Goal: Information Seeking & Learning: Learn about a topic

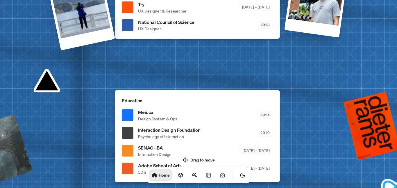
drag, startPoint x: 211, startPoint y: 78, endPoint x: 204, endPoint y: 160, distance: 82.6
click at [204, 0] on body "Andre Andre Souza Design Engineer Welcome to my space on the internet. I'm a de…" at bounding box center [198, 0] width 397 height 0
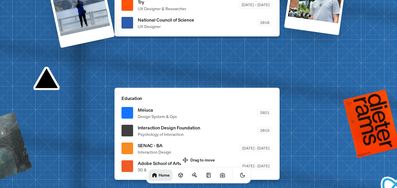
click at [204, 160] on div "Drag to move Home" at bounding box center [199, 169] width 114 height 28
drag, startPoint x: 304, startPoint y: 114, endPoint x: 190, endPoint y: 82, distance: 118.3
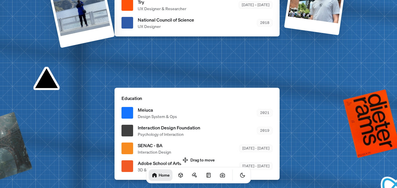
click at [194, 88] on div "Education Meiuca Design System & Ops 2021 Interaction Design Foundation Psychol…" at bounding box center [197, 134] width 165 height 92
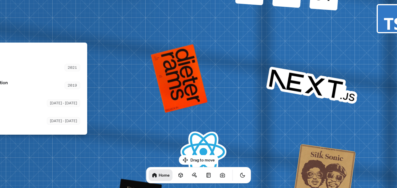
drag, startPoint x: 271, startPoint y: 137, endPoint x: 95, endPoint y: 127, distance: 176.6
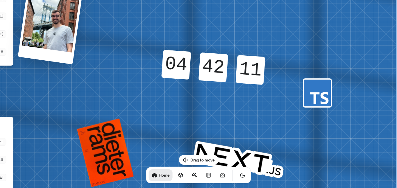
drag, startPoint x: 241, startPoint y: 54, endPoint x: 125, endPoint y: 126, distance: 135.9
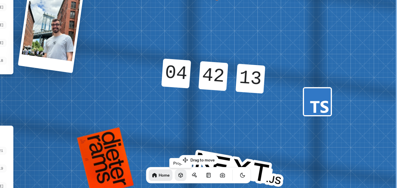
click at [178, 176] on icon at bounding box center [181, 175] width 6 height 6
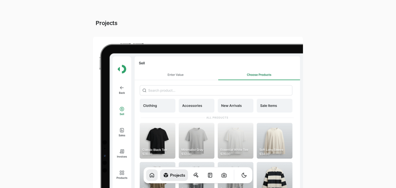
click at [149, 177] on icon at bounding box center [152, 175] width 6 height 6
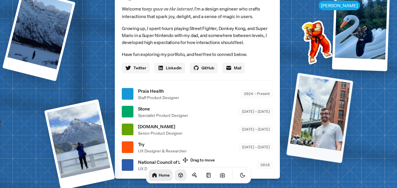
drag, startPoint x: 338, startPoint y: 101, endPoint x: 334, endPoint y: 79, distance: 22.7
click at [334, 79] on div at bounding box center [319, 117] width 67 height 90
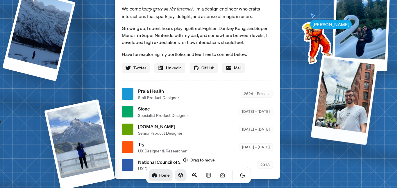
drag, startPoint x: 313, startPoint y: 133, endPoint x: 335, endPoint y: 96, distance: 42.8
click at [335, 96] on div at bounding box center [344, 100] width 67 height 90
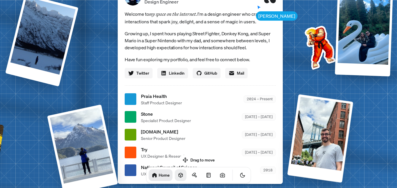
drag, startPoint x: 293, startPoint y: 11, endPoint x: 298, endPoint y: 29, distance: 18.8
click at [298, 29] on div "Andre Andre Souza Design Engineer Welcome to my space on the internet. I'm a de…" at bounding box center [201, 99] width 870 height 762
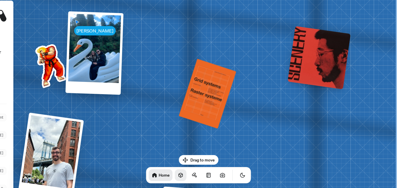
drag, startPoint x: 315, startPoint y: 45, endPoint x: 0, endPoint y: 62, distance: 315.1
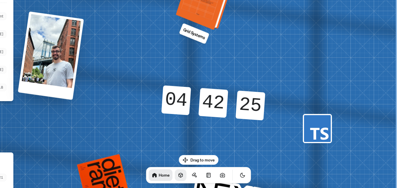
drag, startPoint x: 277, startPoint y: 119, endPoint x: 196, endPoint y: 18, distance: 129.4
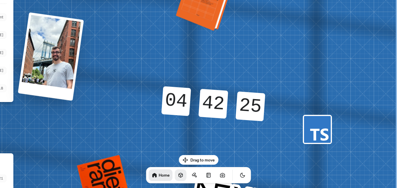
drag, startPoint x: 206, startPoint y: 8, endPoint x: 205, endPoint y: 15, distance: 6.8
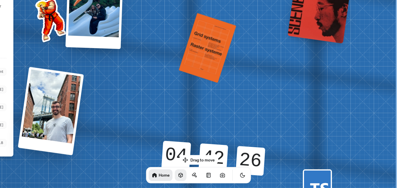
drag, startPoint x: 265, startPoint y: 47, endPoint x: 261, endPoint y: 102, distance: 56.0
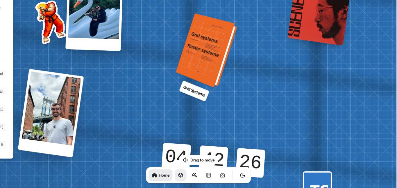
click at [216, 67] on div at bounding box center [207, 50] width 57 height 71
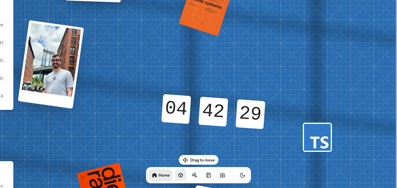
drag, startPoint x: 222, startPoint y: 54, endPoint x: 24, endPoint y: 6, distance: 203.3
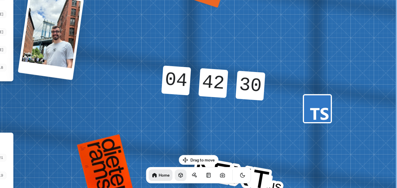
drag, startPoint x: 215, startPoint y: 101, endPoint x: 215, endPoint y: 77, distance: 23.8
click at [215, 77] on div "42 42" at bounding box center [214, 76] width 29 height 16
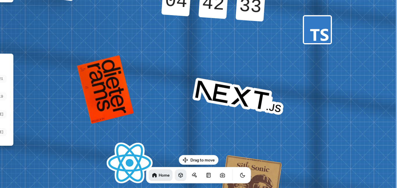
drag, startPoint x: 297, startPoint y: 119, endPoint x: 284, endPoint y: 36, distance: 84.2
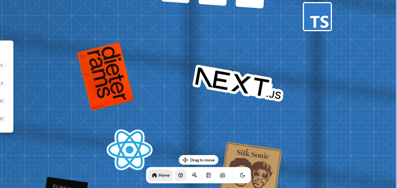
drag, startPoint x: 297, startPoint y: 124, endPoint x: 307, endPoint y: 43, distance: 81.5
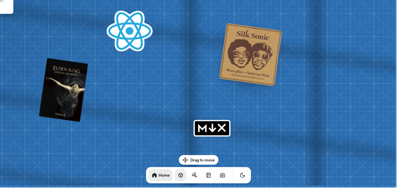
drag, startPoint x: 334, startPoint y: 105, endPoint x: 256, endPoint y: 31, distance: 108.2
click at [206, 130] on icon "MDX" at bounding box center [202, 128] width 7 height 6
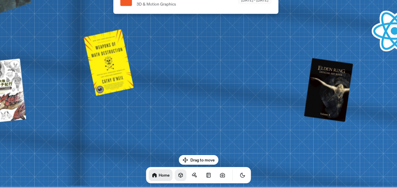
drag, startPoint x: 131, startPoint y: 138, endPoint x: 373, endPoint y: 77, distance: 249.7
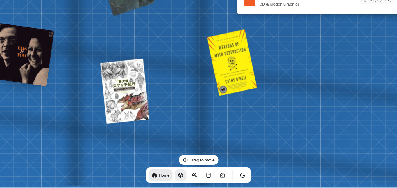
drag, startPoint x: 199, startPoint y: 90, endPoint x: 274, endPoint y: 90, distance: 75.6
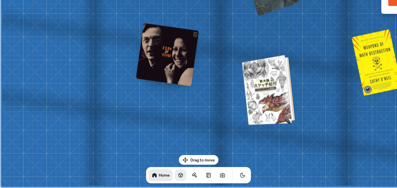
drag, startPoint x: 129, startPoint y: 92, endPoint x: 284, endPoint y: 75, distance: 156.2
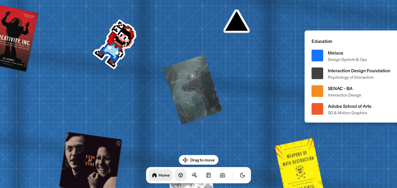
drag, startPoint x: 202, startPoint y: 12, endPoint x: 124, endPoint y: 124, distance: 136.3
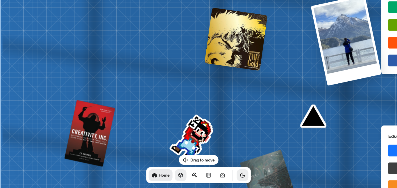
drag, startPoint x: 55, startPoint y: 82, endPoint x: 234, endPoint y: 173, distance: 201.2
click at [234, 0] on body "Andre Andre Souza Design Engineer Welcome to my space on the internet. I'm a de…" at bounding box center [198, 0] width 397 height 0
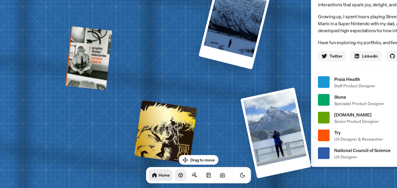
drag, startPoint x: 186, startPoint y: 81, endPoint x: 115, endPoint y: 174, distance: 116.4
click at [115, 174] on div "Andre Andre Souza Design Engineer Welcome to my space on the internet. I'm a de…" at bounding box center [395, 82] width 870 height 762
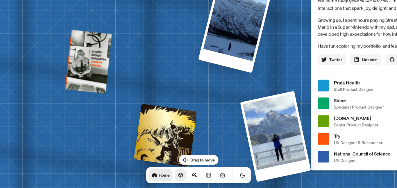
drag, startPoint x: 171, startPoint y: 67, endPoint x: 158, endPoint y: 105, distance: 39.7
click at [158, 105] on div "Andre Andre Souza Design Engineer Welcome to my space on the internet. I'm a de…" at bounding box center [395, 86] width 870 height 762
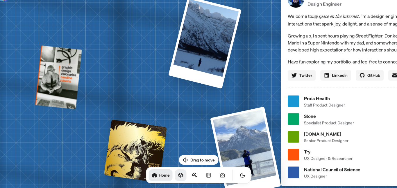
drag, startPoint x: 236, startPoint y: 108, endPoint x: 212, endPoint y: 105, distance: 24.1
click at [218, 89] on div "Andre Andre Souza Design Engineer Welcome to my space on the internet. I'm a de…" at bounding box center [365, 101] width 870 height 762
click at [192, 175] on icon at bounding box center [195, 175] width 6 height 6
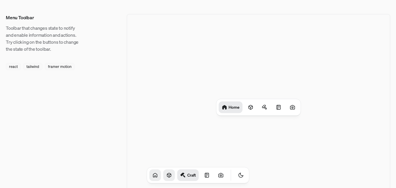
click at [218, 45] on div "Home" at bounding box center [258, 107] width 263 height 186
click at [204, 176] on icon at bounding box center [207, 175] width 6 height 6
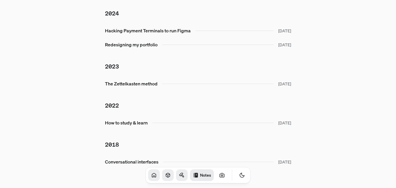
scroll to position [31, 0]
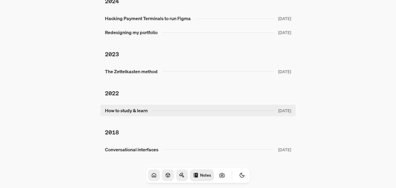
click at [268, 109] on link "How to study & learn Sep 2022" at bounding box center [197, 110] width 195 height 12
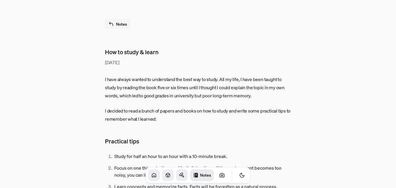
click at [121, 24] on link "Notes" at bounding box center [118, 24] width 26 height 10
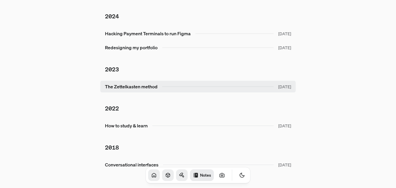
scroll to position [31, 0]
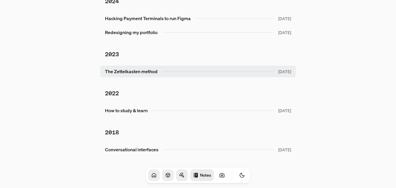
click at [151, 73] on link "The Zettelkasten method Feb 2023" at bounding box center [197, 71] width 195 height 12
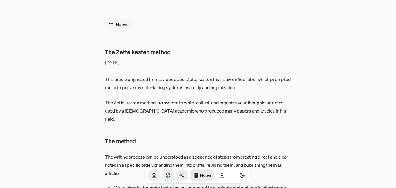
click at [121, 22] on link "Notes" at bounding box center [118, 24] width 26 height 10
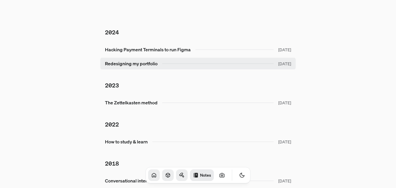
click at [162, 65] on link "Redesigning my portfolio Sep 2024" at bounding box center [197, 64] width 195 height 12
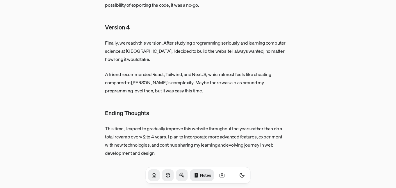
scroll to position [775, 0]
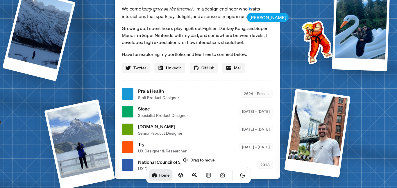
click at [277, 111] on div "[PERSON_NAME] [PERSON_NAME] Design Engineer Welcome to my space on the internet…" at bounding box center [199, 94] width 870 height 762
click at [308, 143] on div at bounding box center [317, 132] width 66 height 89
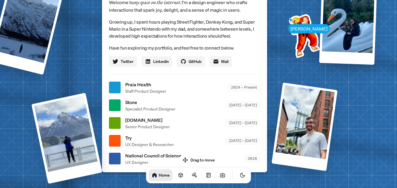
drag, startPoint x: 252, startPoint y: 98, endPoint x: 215, endPoint y: 96, distance: 37.0
click at [220, 93] on ul "Praia Health Staff Product Designer 2024 – Present Stone Specialist Product Des…" at bounding box center [184, 123] width 151 height 84
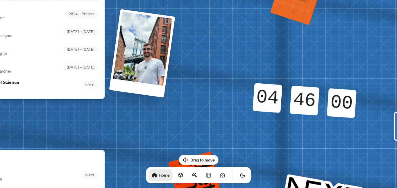
drag, startPoint x: 256, startPoint y: 153, endPoint x: 381, endPoint y: 76, distance: 147.0
click at [381, 76] on div "[PERSON_NAME] [PERSON_NAME] Design Engineer Welcome to my space on the internet…" at bounding box center [23, 14] width 870 height 762
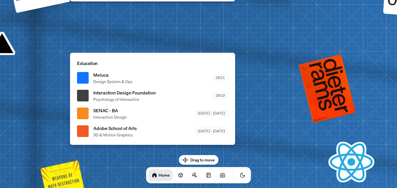
drag, startPoint x: 250, startPoint y: 101, endPoint x: 113, endPoint y: 38, distance: 150.0
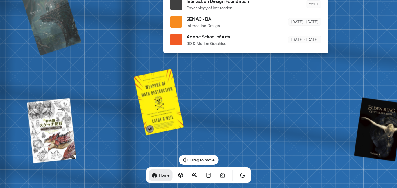
drag, startPoint x: 117, startPoint y: 142, endPoint x: 230, endPoint y: 72, distance: 132.0
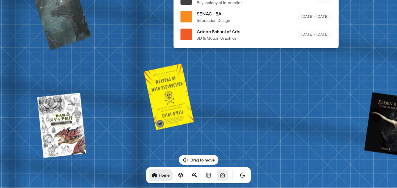
click at [220, 172] on icon at bounding box center [223, 175] width 6 height 6
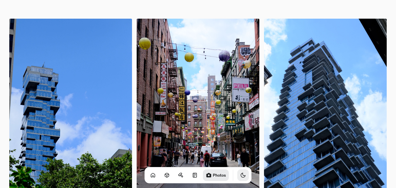
click at [240, 176] on icon "Toggle Theme" at bounding box center [243, 175] width 6 height 6
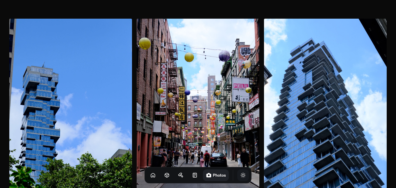
drag, startPoint x: 184, startPoint y: 153, endPoint x: 231, endPoint y: 121, distance: 56.6
click at [231, 121] on img at bounding box center [198, 111] width 123 height 184
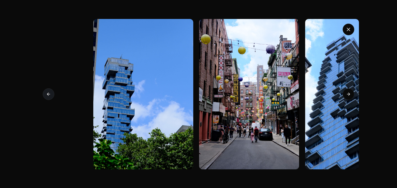
click at [49, 94] on icon at bounding box center [48, 94] width 3 height 0
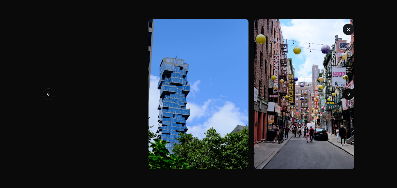
click at [348, 31] on icon "button" at bounding box center [349, 29] width 6 height 6
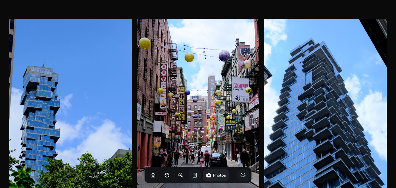
click at [191, 174] on link at bounding box center [195, 175] width 12 height 12
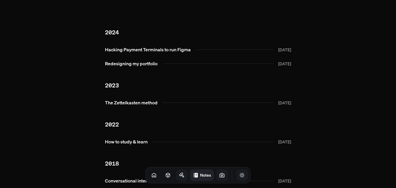
click at [179, 174] on icon at bounding box center [182, 175] width 6 height 6
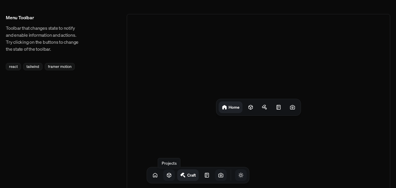
click at [166, 174] on icon at bounding box center [169, 175] width 6 height 6
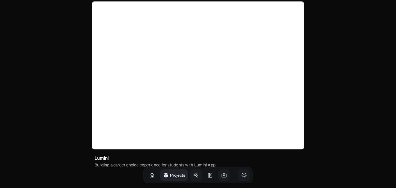
scroll to position [412, 0]
